Goal: Task Accomplishment & Management: Manage account settings

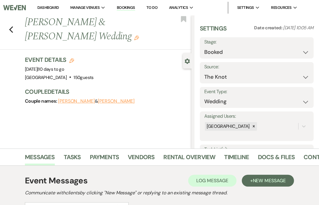
click at [46, 8] on link "Dashboard" at bounding box center [47, 7] width 21 height 5
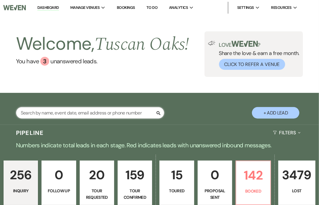
click at [64, 111] on input "text" at bounding box center [90, 113] width 148 height 12
type input "[PERSON_NAME]"
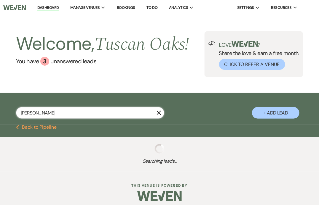
select select "4"
select select "8"
select select "5"
select select "8"
select select "5"
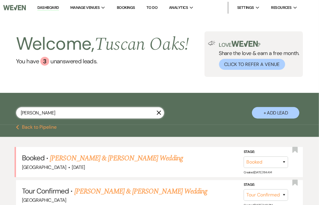
type input "[PERSON_NAME]"
